Goal: Complete application form

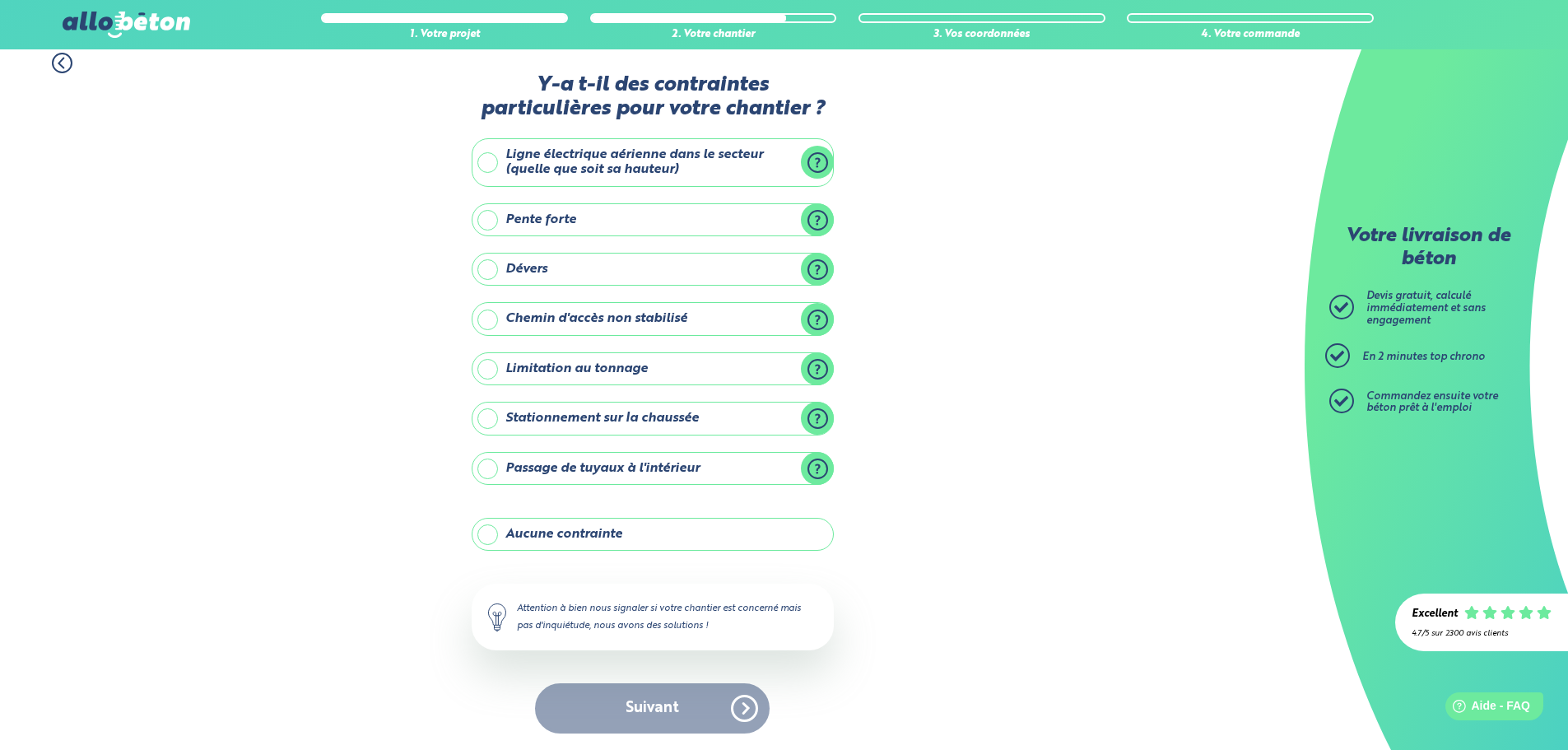
click at [612, 544] on label "Aucune contrainte" at bounding box center [653, 533] width 362 height 33
click at [0, 0] on input "Aucune contrainte" at bounding box center [0, 0] width 0 height 0
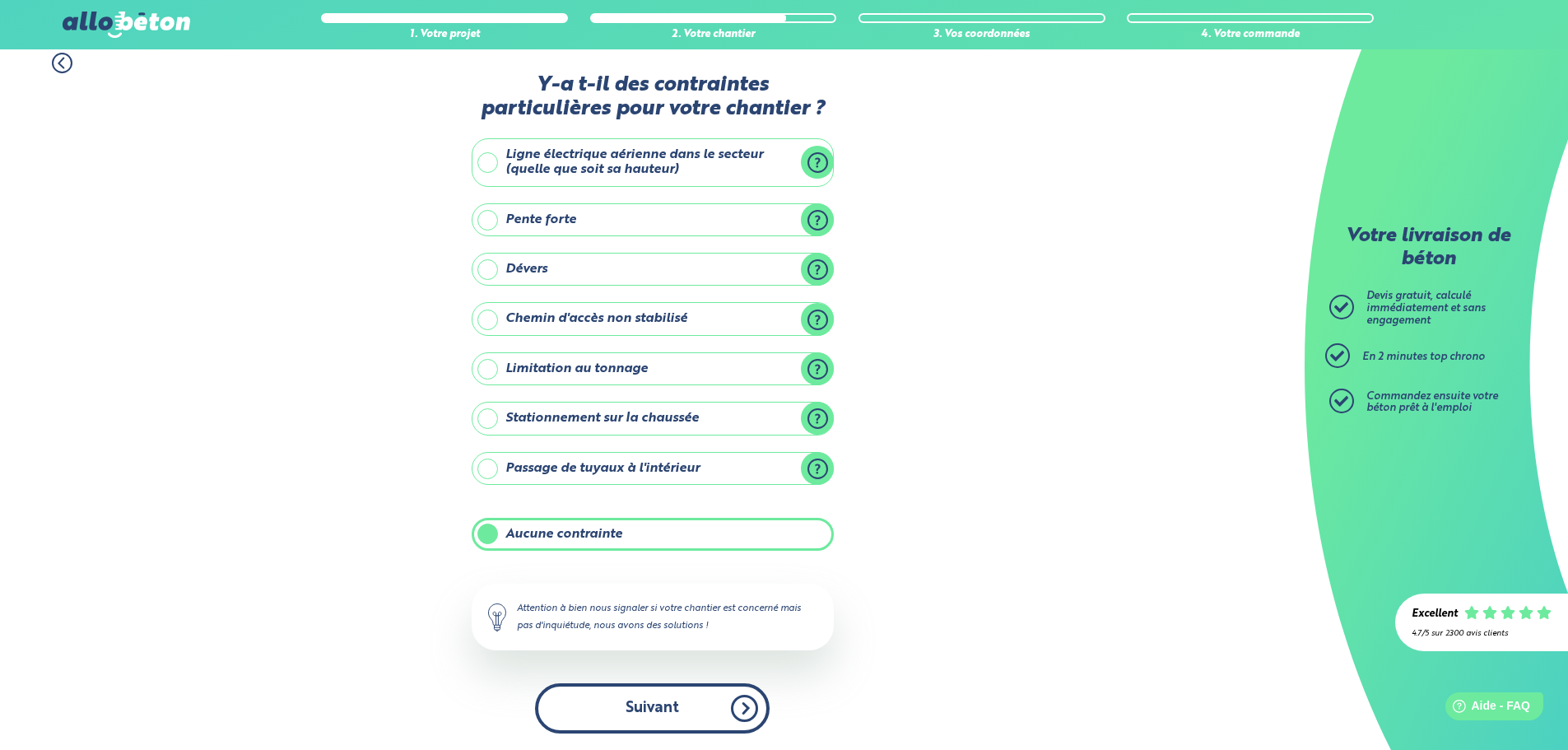
click at [666, 708] on button "Suivant" at bounding box center [653, 707] width 235 height 50
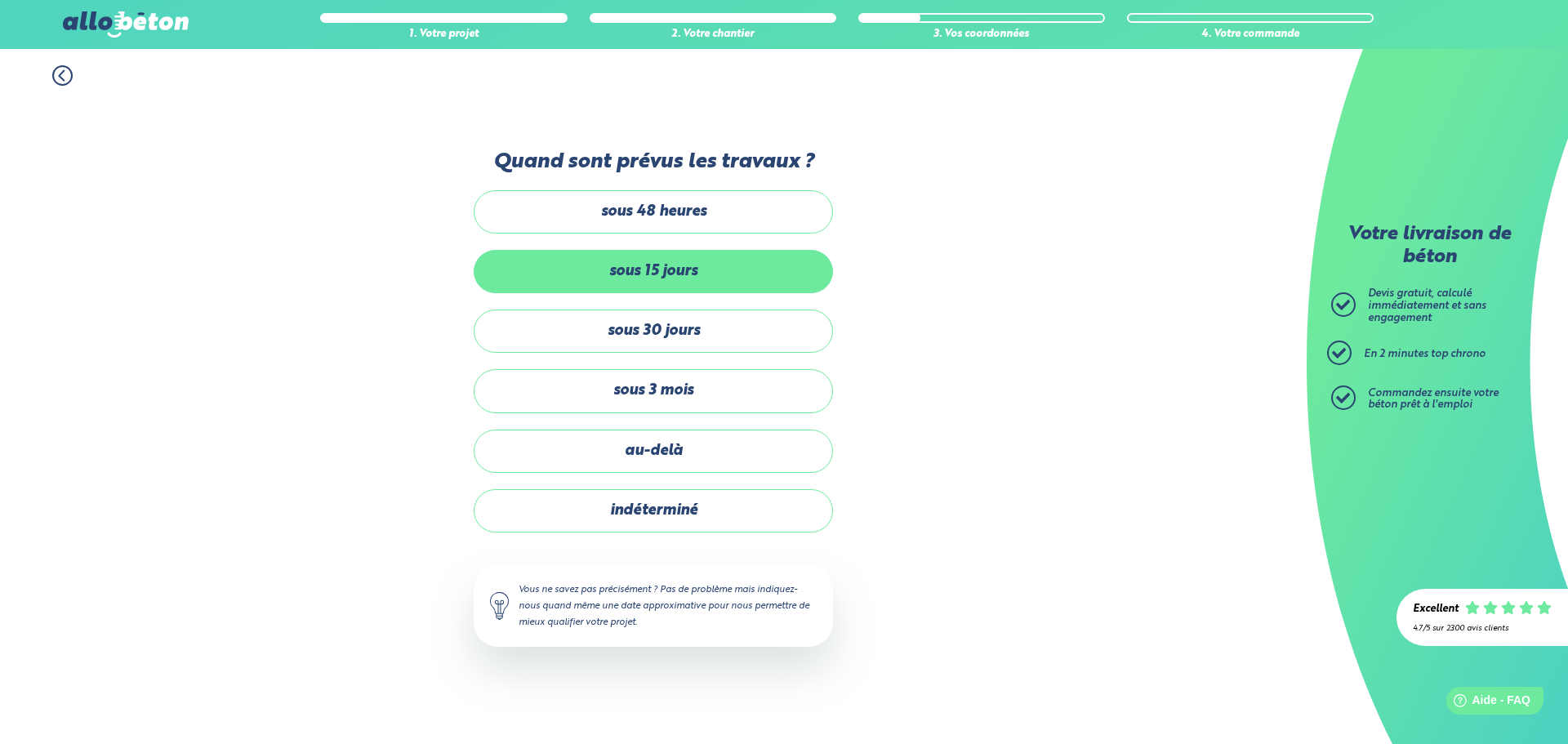
click at [669, 281] on label "sous 15 jours" at bounding box center [653, 271] width 359 height 43
click at [0, 0] on input "sous 15 jours" at bounding box center [0, 0] width 0 height 0
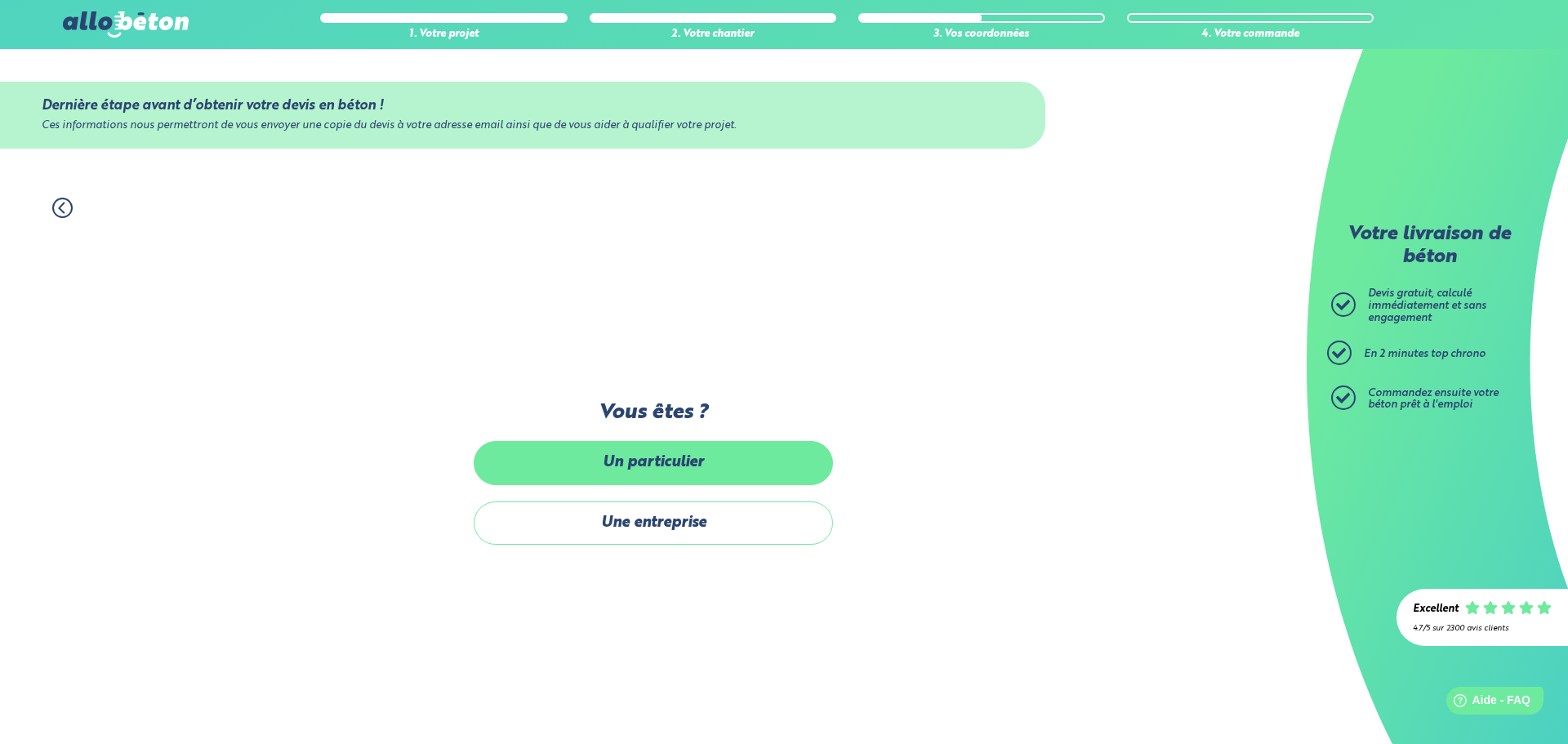
click at [663, 463] on label "Un particulier" at bounding box center [653, 463] width 359 height 43
click at [0, 0] on input "Un particulier" at bounding box center [0, 0] width 0 height 0
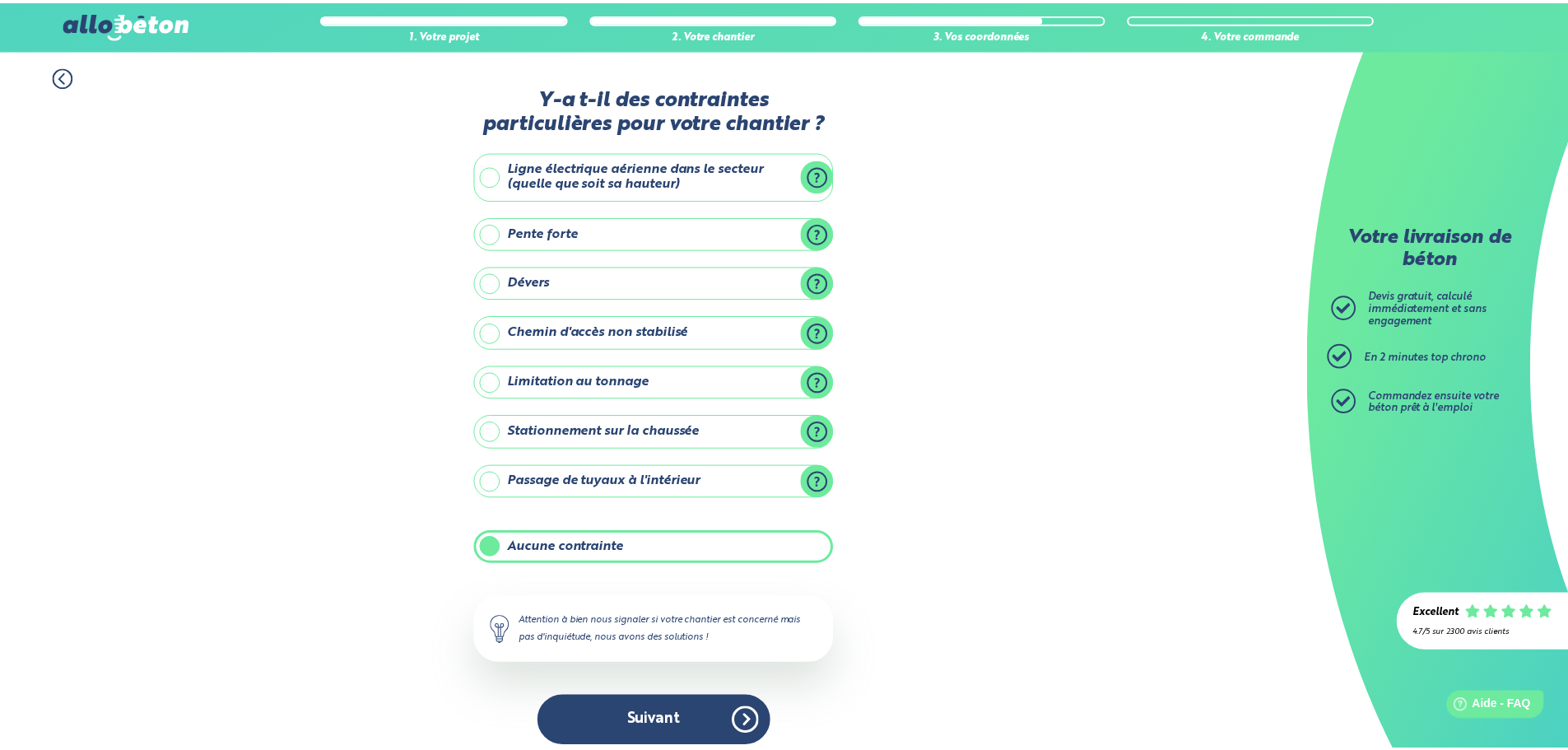
scroll to position [13, 0]
